Goal: Information Seeking & Learning: Find specific fact

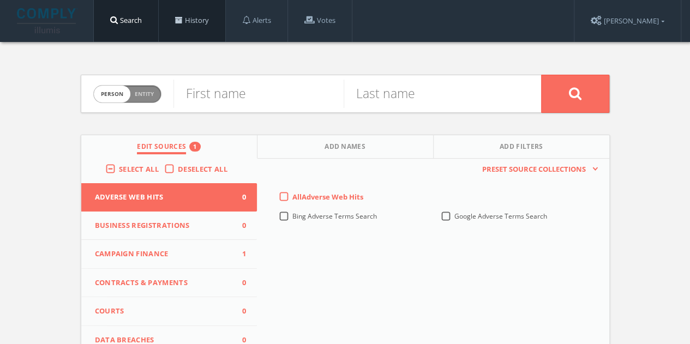
click at [217, 16] on link "History" at bounding box center [192, 20] width 67 height 41
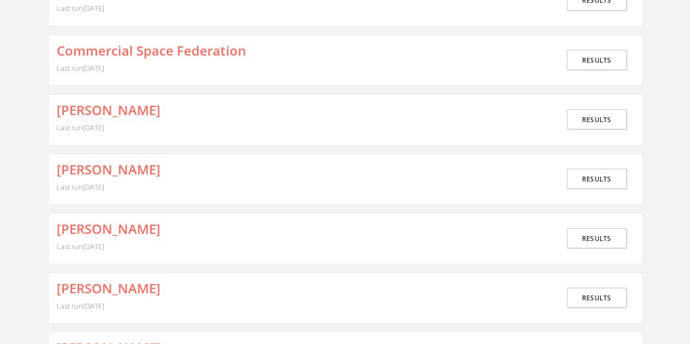
scroll to position [1036, 0]
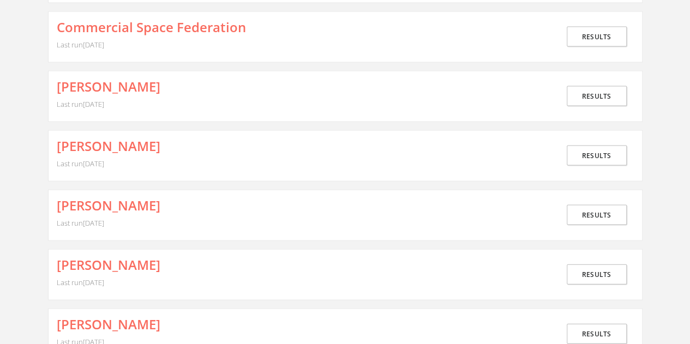
click at [104, 218] on span "Last run [DATE]" at bounding box center [80, 223] width 47 height 10
click at [616, 205] on link "Results" at bounding box center [597, 215] width 60 height 20
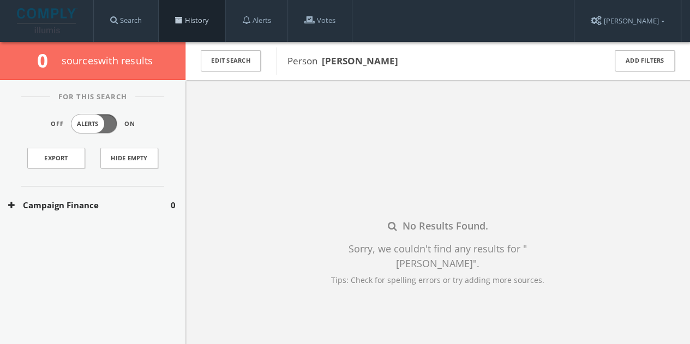
click at [198, 15] on link "History" at bounding box center [192, 20] width 67 height 41
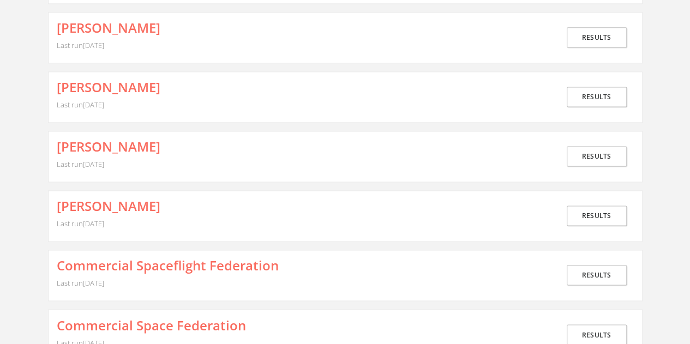
scroll to position [927, 0]
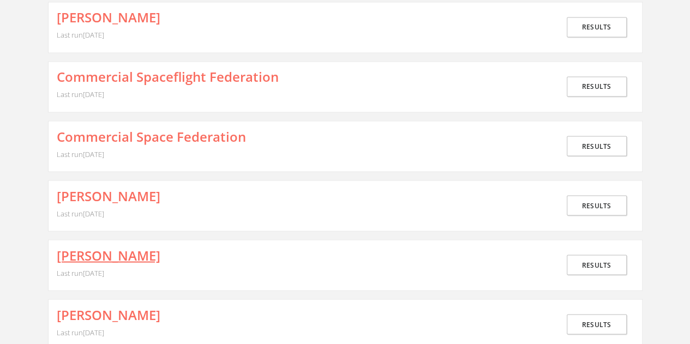
click at [123, 248] on link "[PERSON_NAME]" at bounding box center [109, 255] width 104 height 14
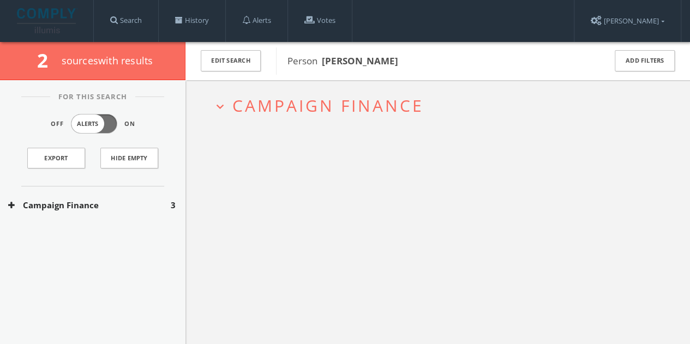
click at [128, 203] on button "Campaign Finance" at bounding box center [89, 205] width 162 height 13
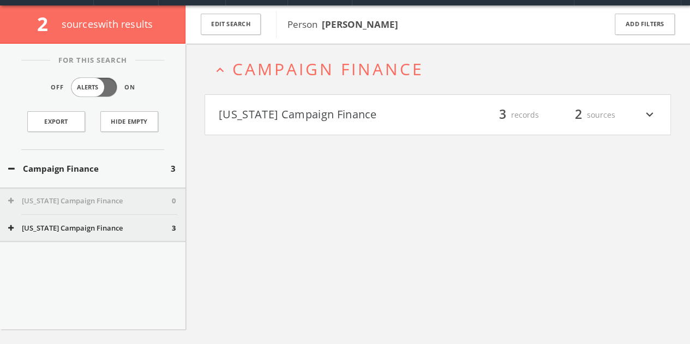
click at [360, 124] on h4 "[US_STATE] Campaign Finance filter_list 3 records 2 sources expand_more" at bounding box center [437, 115] width 465 height 40
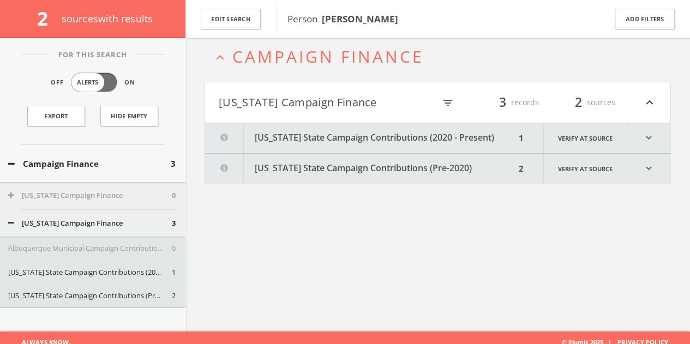
scroll to position [63, 0]
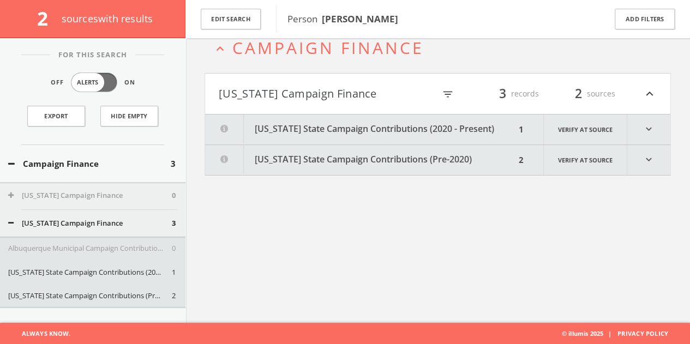
click at [427, 113] on h4 "[US_STATE] Campaign Finance filter_list 3 records 2 sources expand_less" at bounding box center [437, 94] width 465 height 40
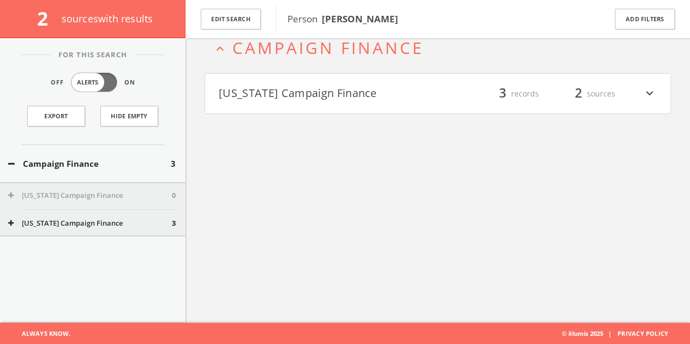
click at [419, 99] on button "[US_STATE] Campaign Finance" at bounding box center [328, 94] width 219 height 19
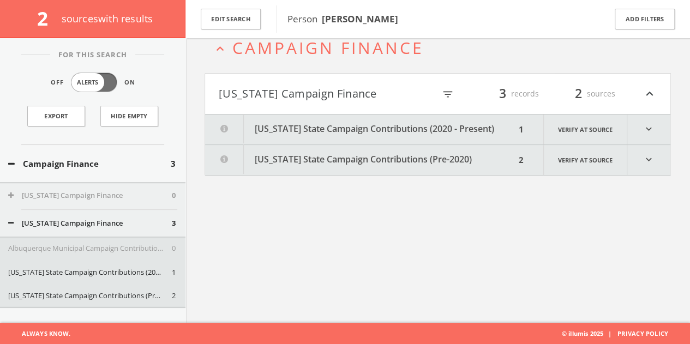
click at [389, 126] on button "[US_STATE] State Campaign Contributions (2020 - Present)" at bounding box center [360, 130] width 310 height 30
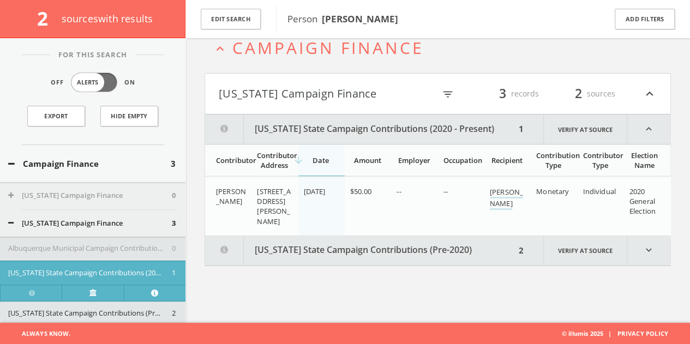
click at [367, 252] on button "[US_STATE] State Campaign Contributions (Pre-2020)" at bounding box center [360, 251] width 310 height 30
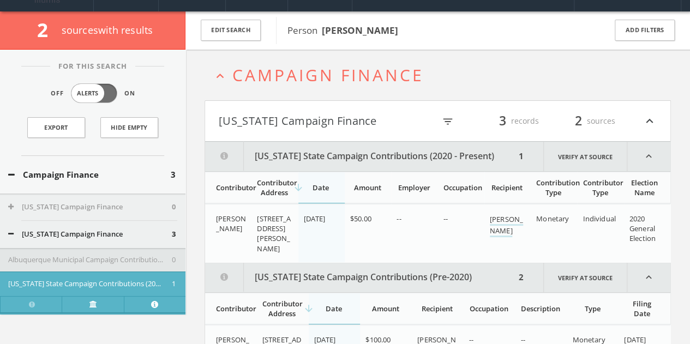
scroll to position [0, 0]
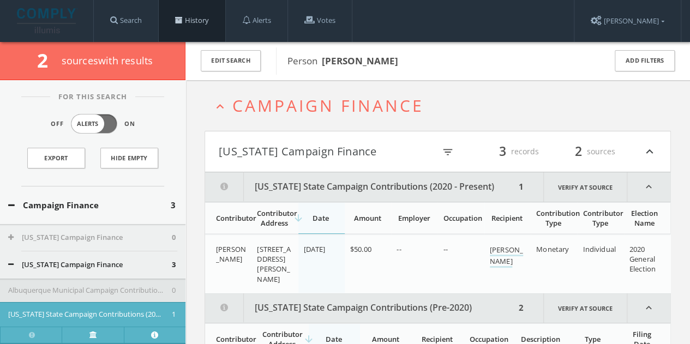
click at [219, 32] on link "History" at bounding box center [192, 20] width 67 height 41
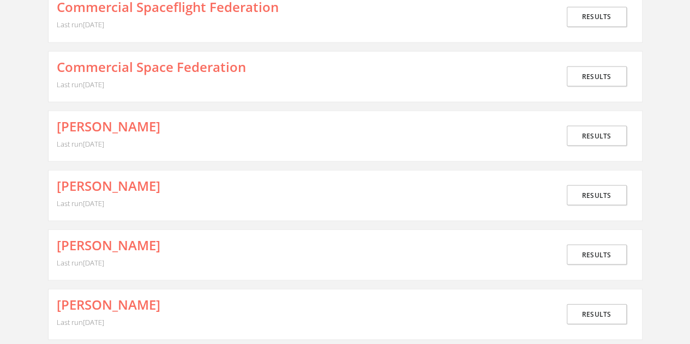
scroll to position [1036, 0]
